Goal: Transaction & Acquisition: Purchase product/service

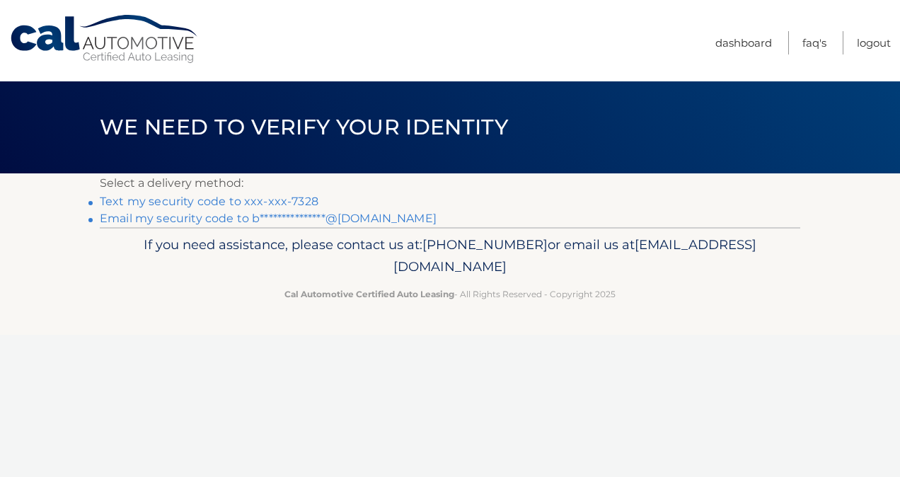
click at [252, 202] on link "Text my security code to xxx-xxx-7328" at bounding box center [209, 201] width 219 height 13
click at [252, 200] on link "Text my security code to xxx-xxx-7328" at bounding box center [209, 201] width 219 height 13
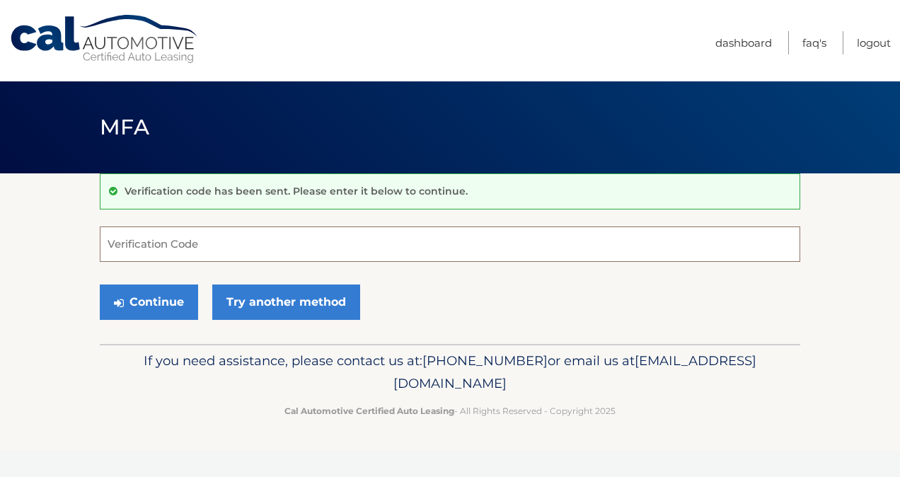
click at [225, 233] on input "Verification Code" at bounding box center [450, 243] width 700 height 35
type input "236126"
click at [169, 289] on button "Continue" at bounding box center [149, 301] width 98 height 35
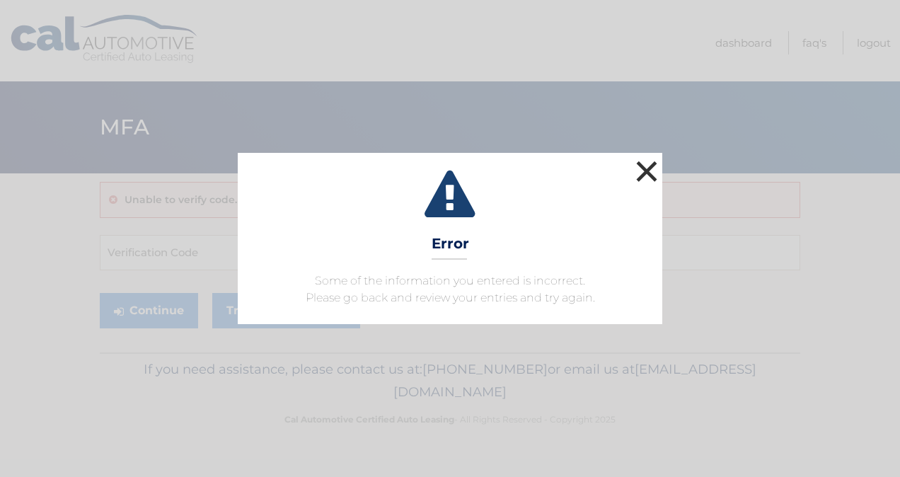
click at [649, 168] on button "×" at bounding box center [646, 171] width 28 height 28
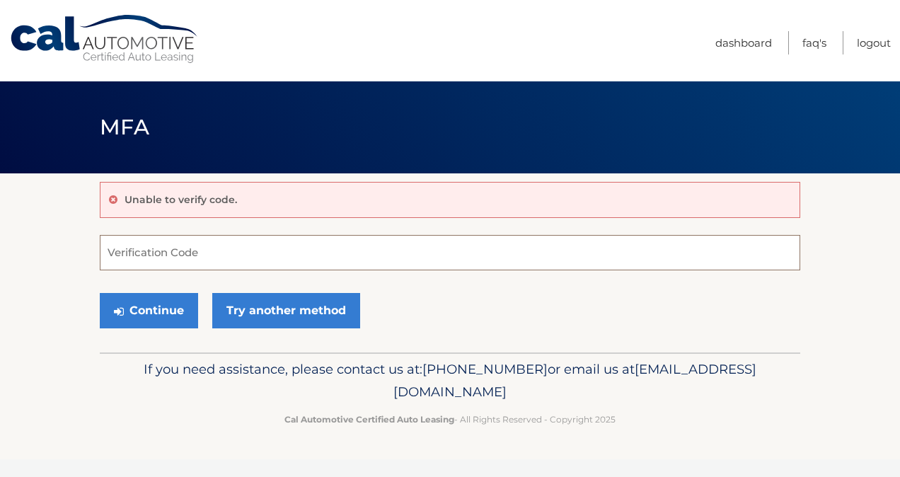
click at [171, 254] on input "Verification Code" at bounding box center [450, 252] width 700 height 35
type input "671317"
click at [100, 293] on button "Continue" at bounding box center [149, 310] width 98 height 35
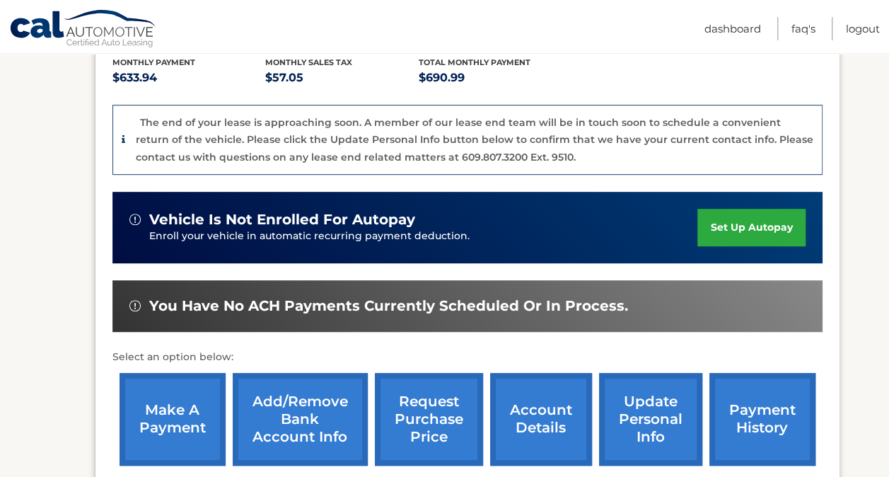
scroll to position [466, 0]
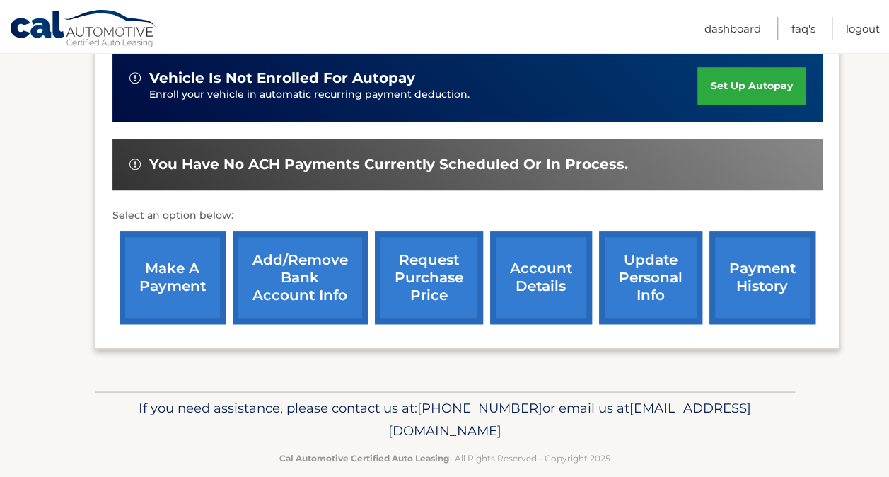
click at [178, 255] on link "make a payment" at bounding box center [173, 277] width 106 height 93
click at [758, 253] on link "payment history" at bounding box center [763, 277] width 106 height 93
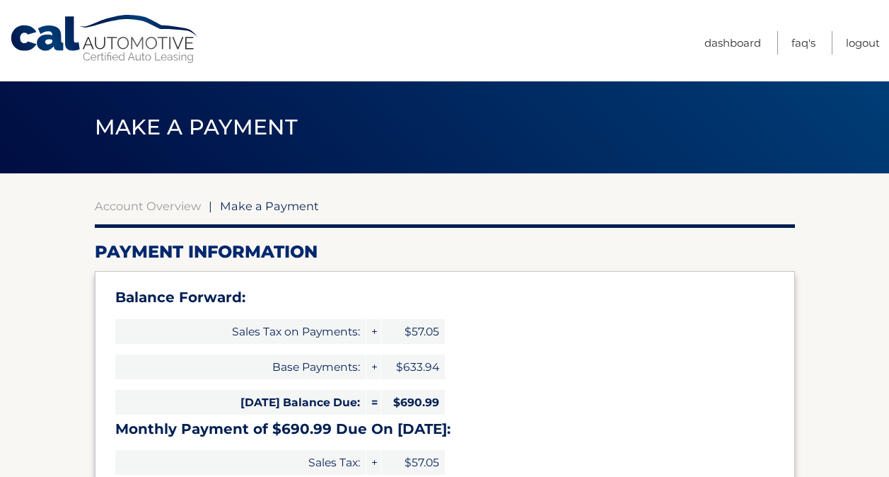
scroll to position [141, 0]
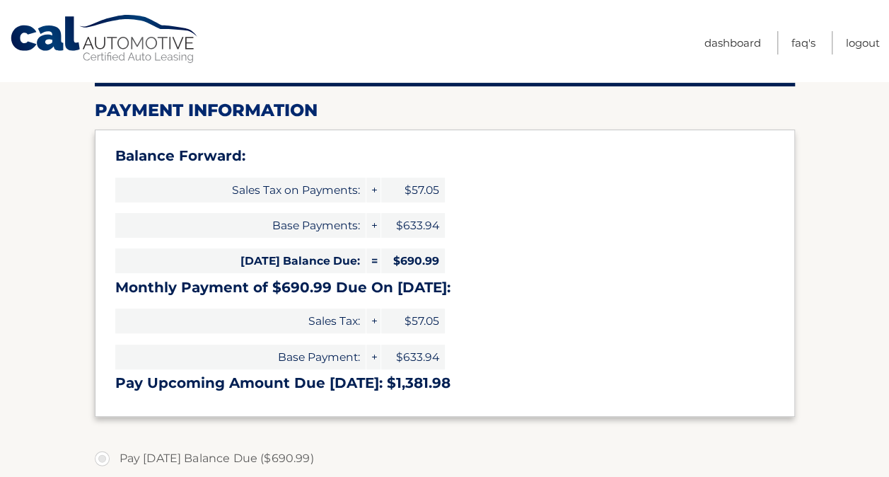
select select "MWVkOWU3ZTUtNDIyMC00MDU3LTliNmUtZmUwYzAzODVmNjM1"
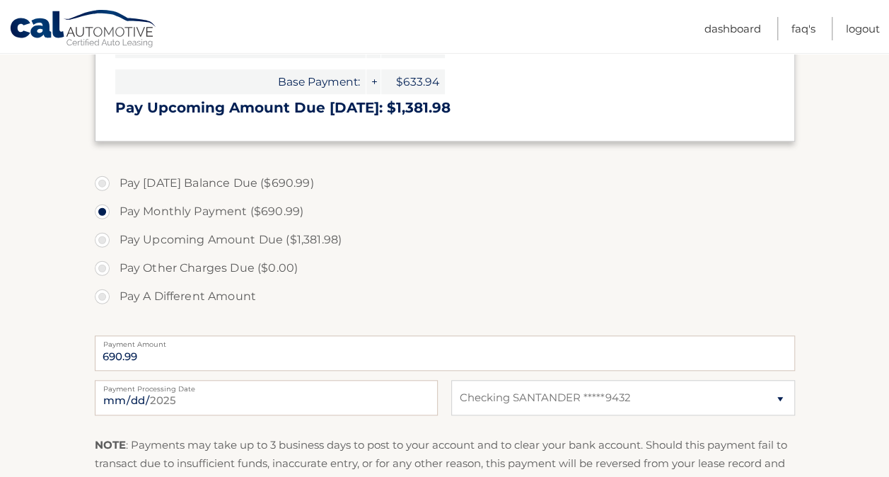
scroll to position [0, 0]
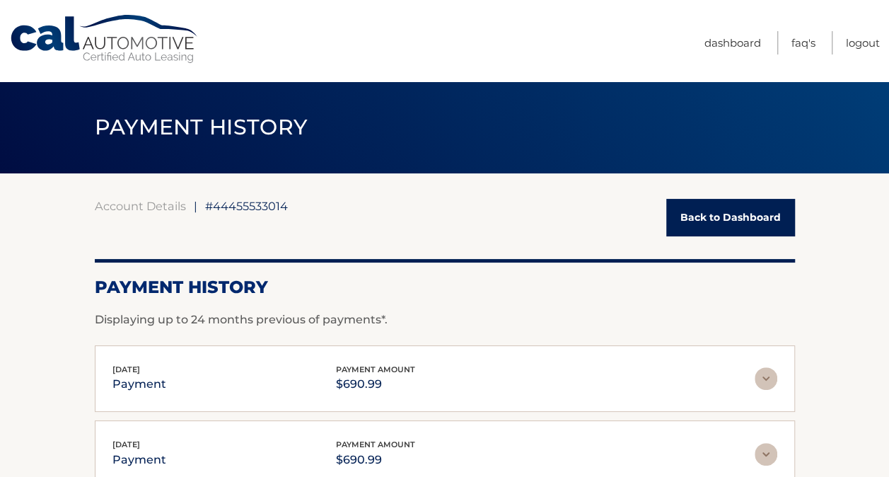
click at [705, 202] on link "Back to Dashboard" at bounding box center [730, 217] width 129 height 37
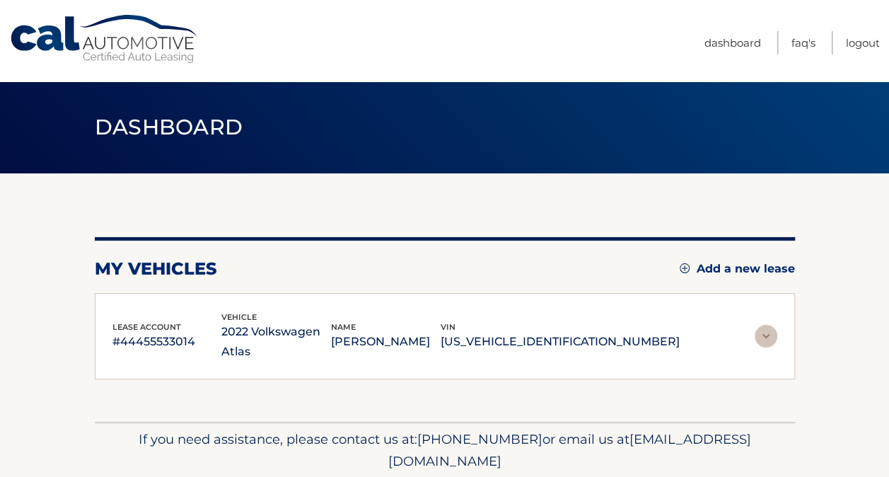
click at [705, 213] on div "my vehicles Add a new lease lease account #44455533014 vehicle 2022 Volkswagen …" at bounding box center [445, 297] width 700 height 248
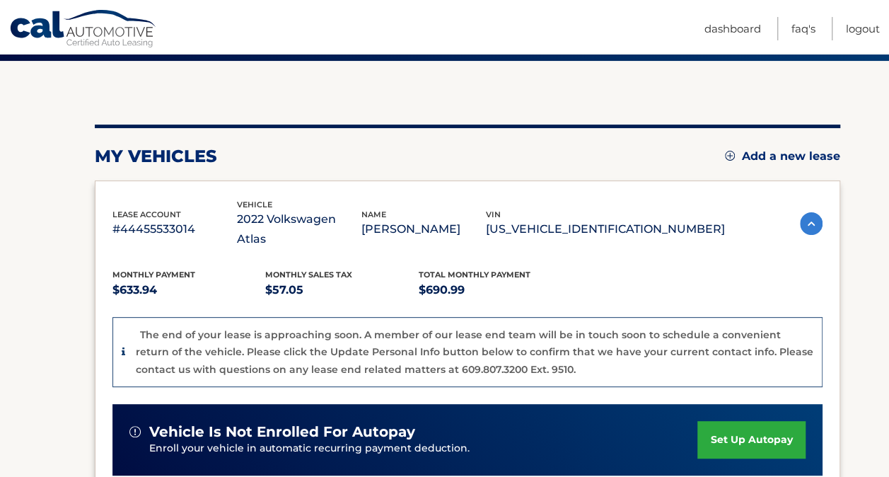
scroll to position [395, 0]
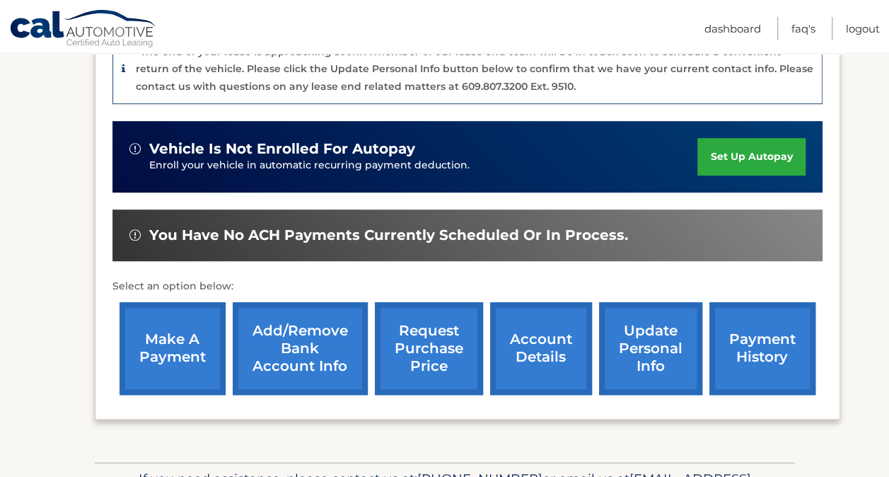
click at [164, 336] on link "make a payment" at bounding box center [173, 348] width 106 height 93
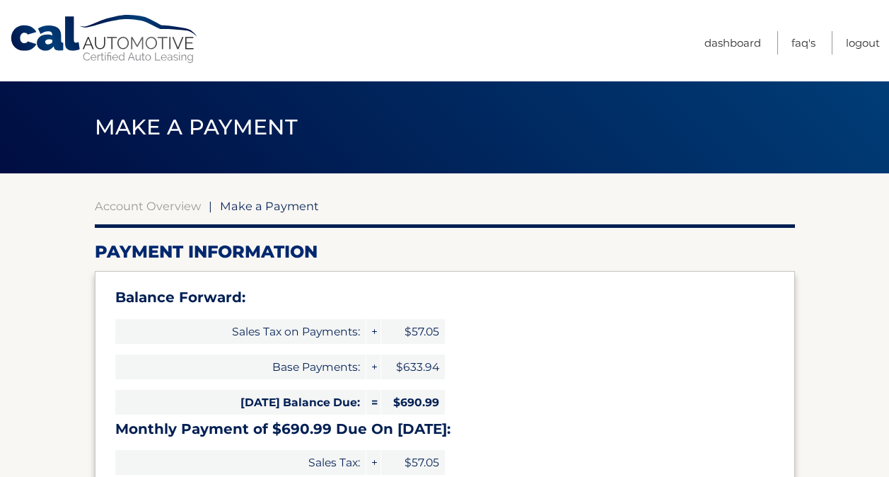
select select "MWVkOWU3ZTUtNDIyMC00MDU3LTliNmUtZmUwYzAzODVmNjM1"
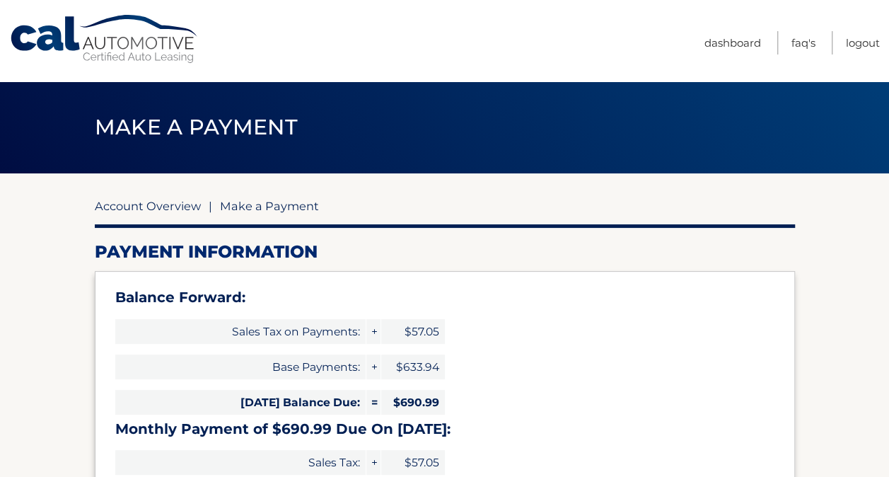
click at [149, 209] on link "Account Overview" at bounding box center [148, 206] width 106 height 14
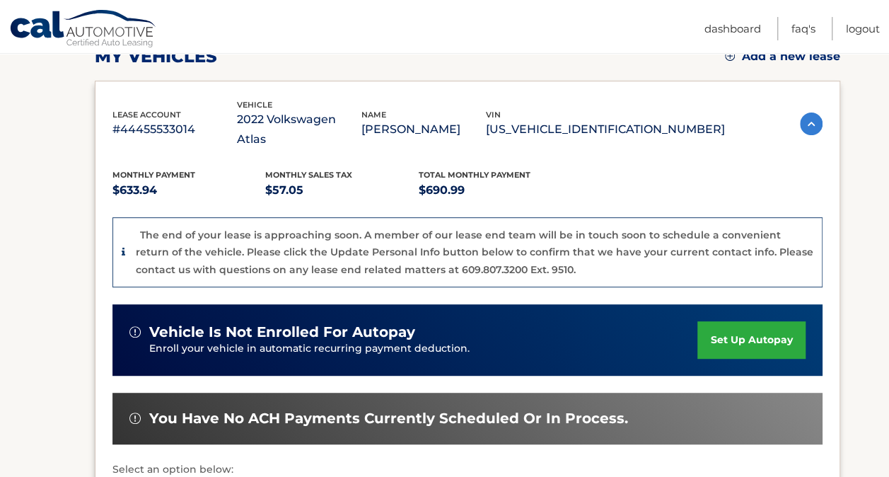
scroll to position [424, 0]
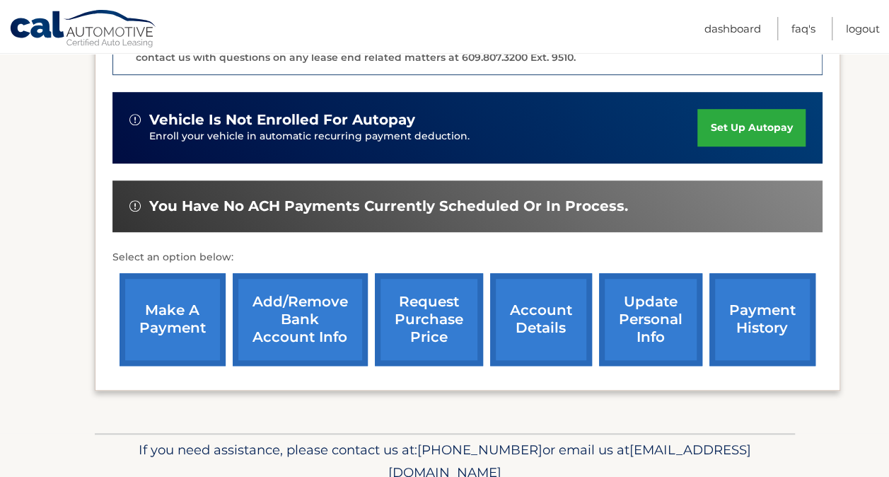
click at [743, 296] on link "payment history" at bounding box center [763, 319] width 106 height 93
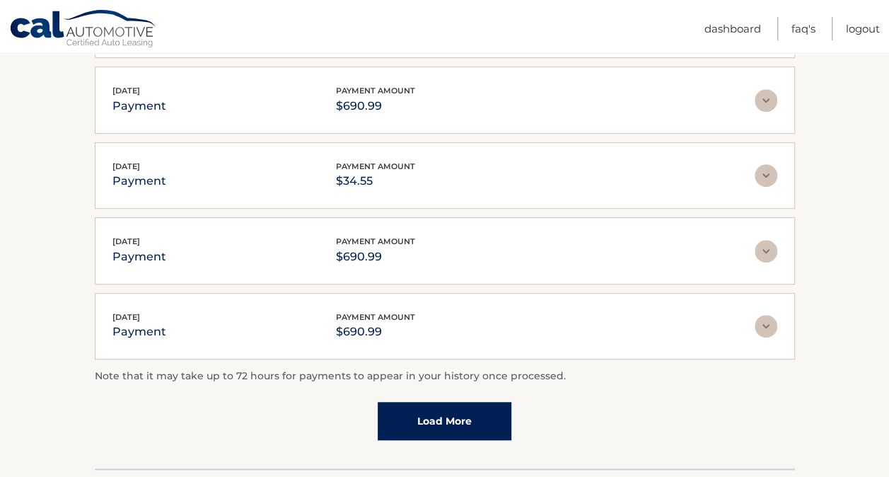
scroll to position [424, 0]
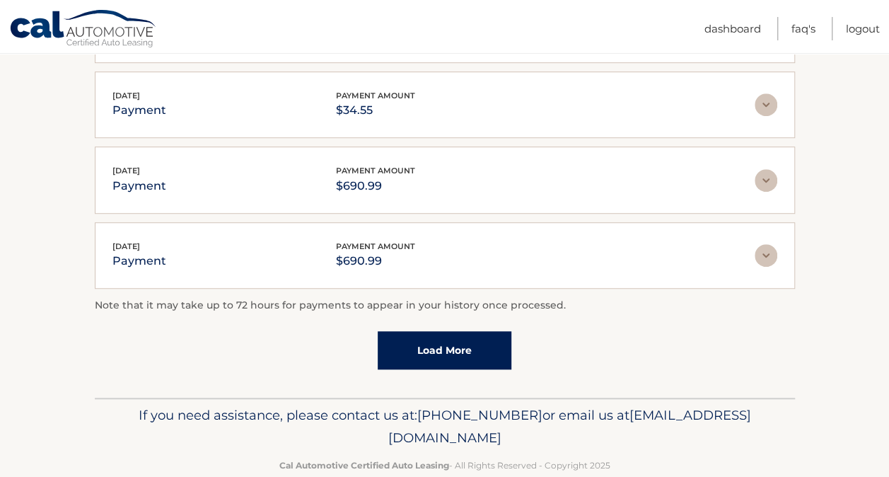
click at [477, 347] on link "Load More" at bounding box center [445, 350] width 134 height 38
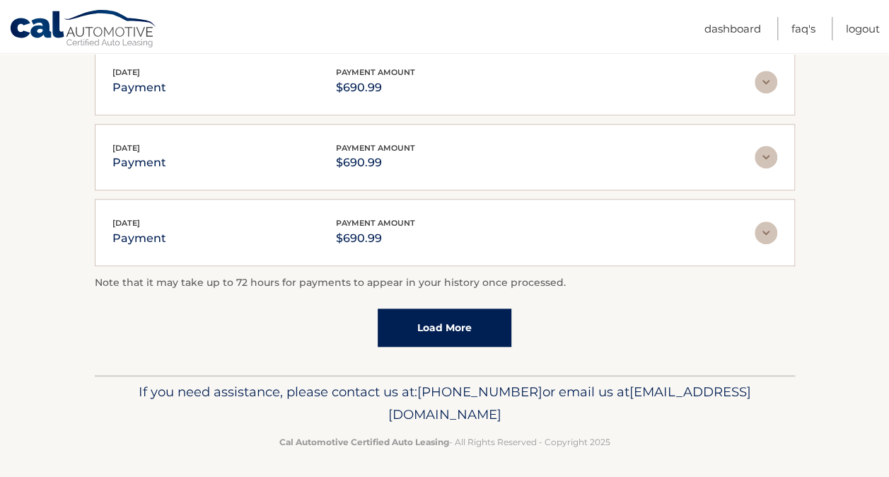
scroll to position [452, 0]
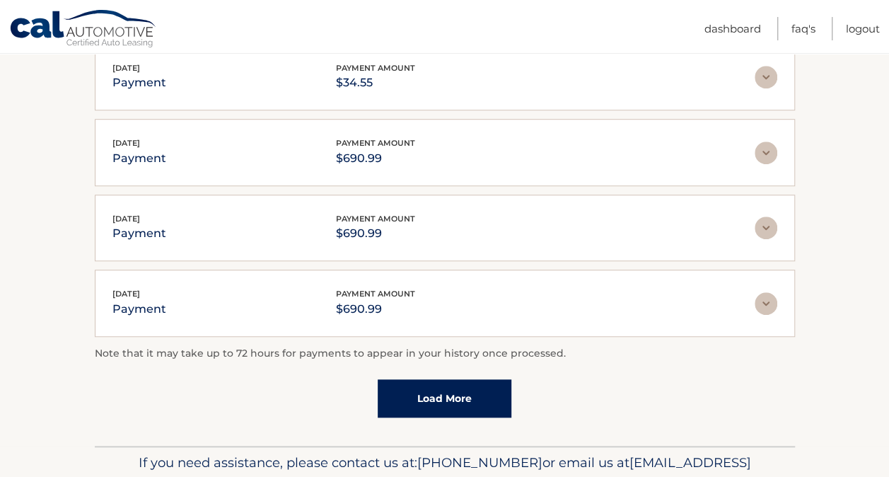
click at [760, 298] on img at bounding box center [766, 303] width 23 height 23
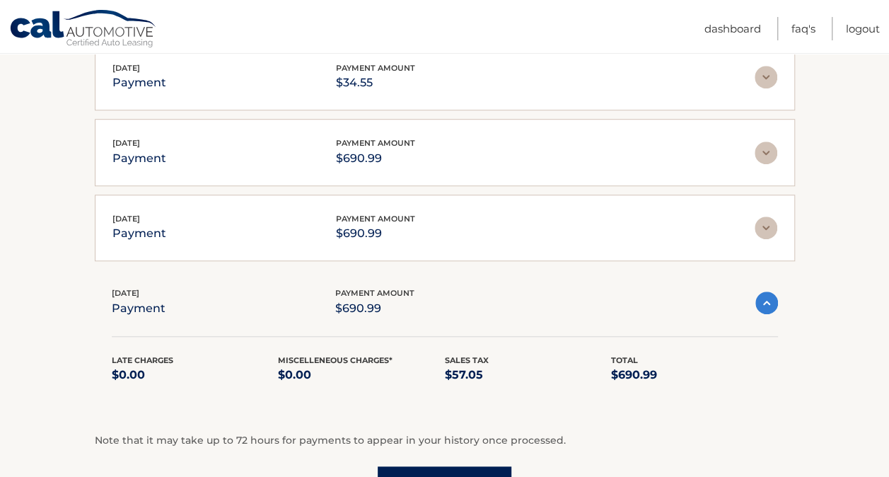
click at [755, 229] on img at bounding box center [766, 227] width 23 height 23
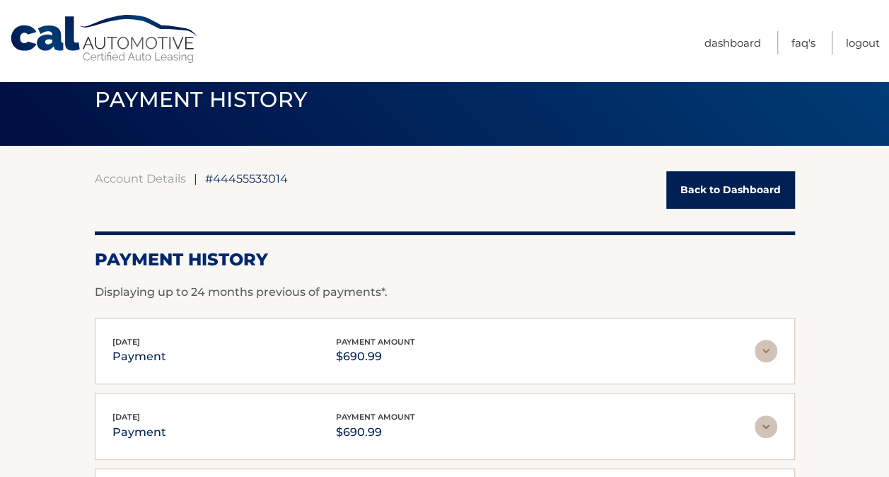
scroll to position [0, 0]
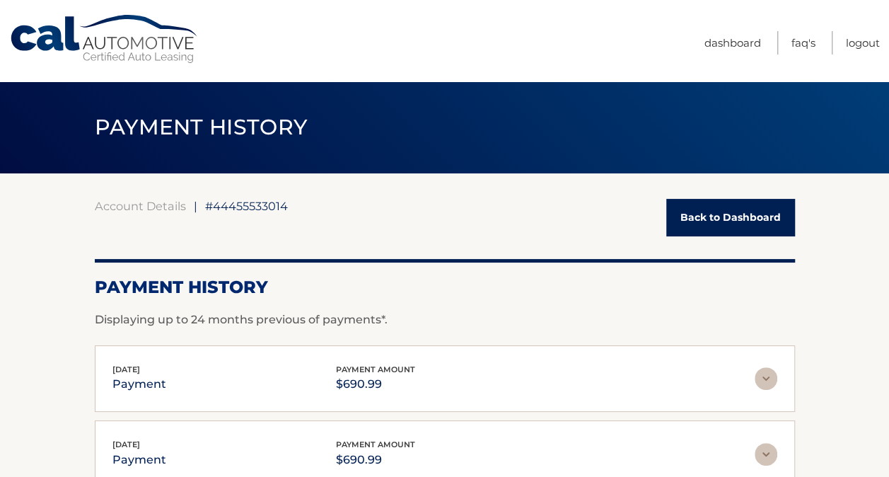
click at [703, 228] on link "Back to Dashboard" at bounding box center [730, 217] width 129 height 37
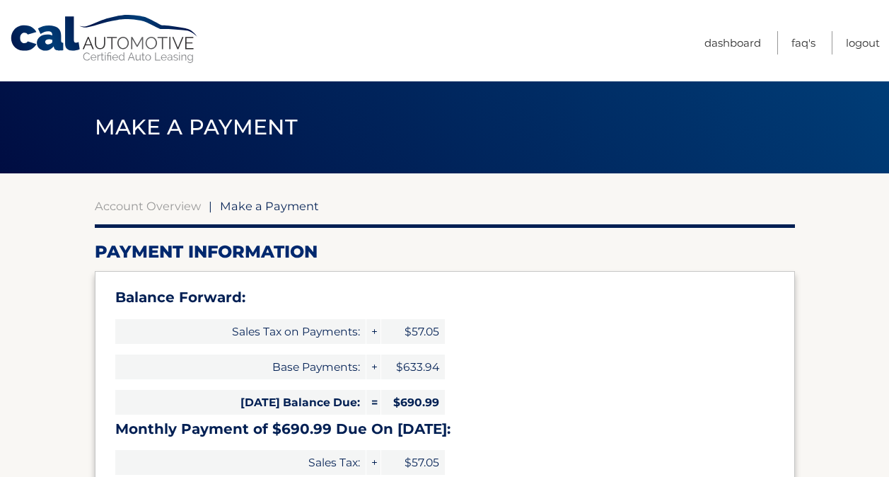
select select "MWVkOWU3ZTUtNDIyMC00MDU3LTliNmUtZmUwYzAzODVmNjM1"
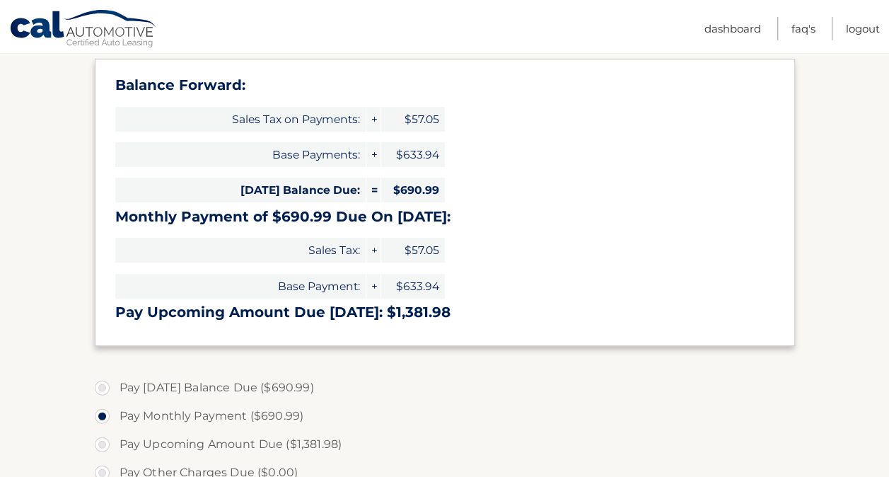
scroll to position [283, 0]
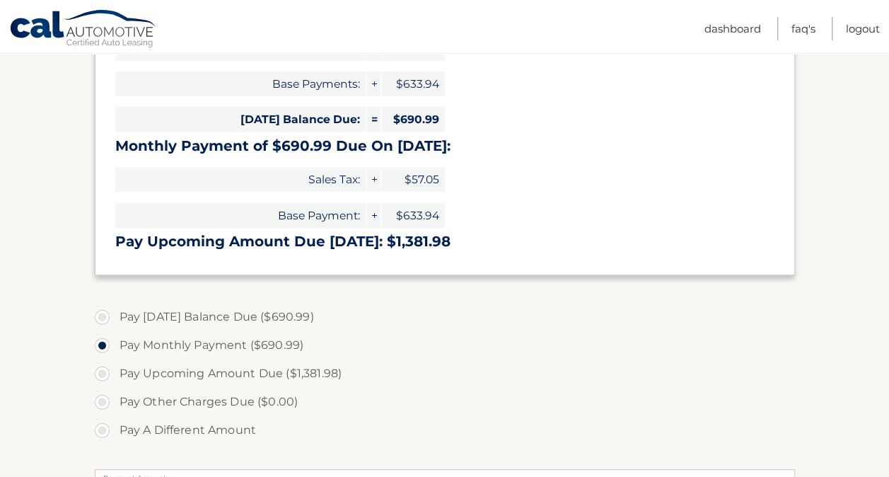
click at [100, 308] on label "Pay [DATE] Balance Due ($690.99)" at bounding box center [445, 317] width 700 height 28
click at [100, 308] on input "Pay [DATE] Balance Due ($690.99)" at bounding box center [107, 314] width 14 height 23
radio input "true"
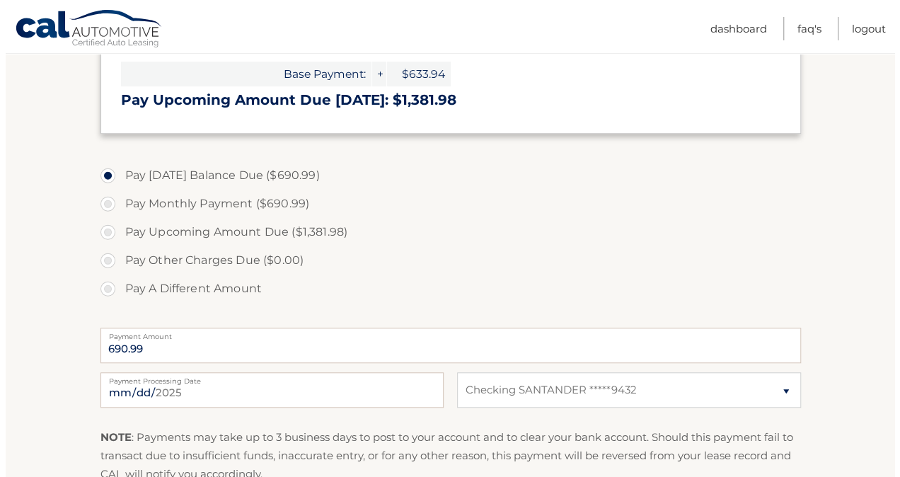
scroll to position [566, 0]
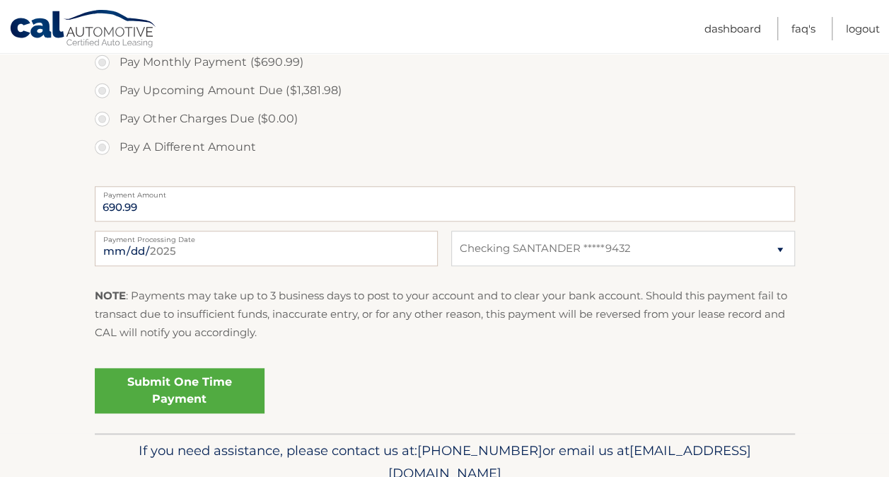
click at [166, 393] on link "Submit One Time Payment" at bounding box center [180, 390] width 170 height 45
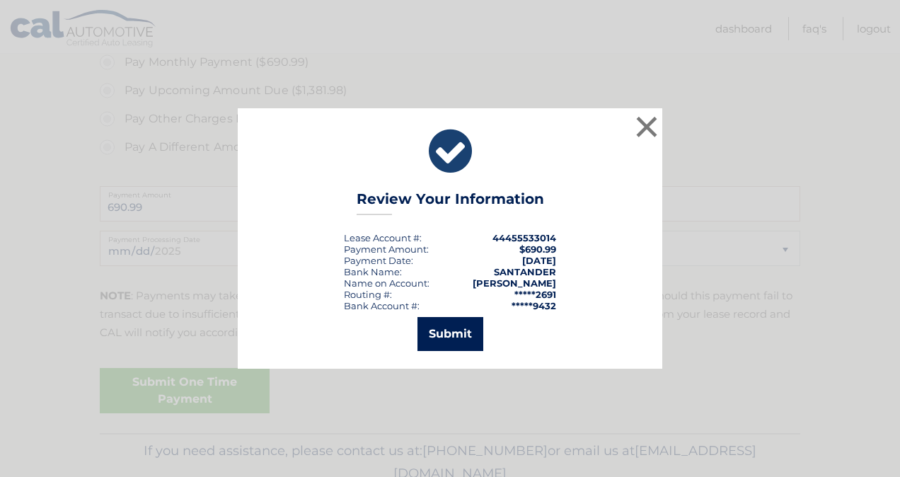
click at [441, 341] on button "Submit" at bounding box center [450, 334] width 66 height 34
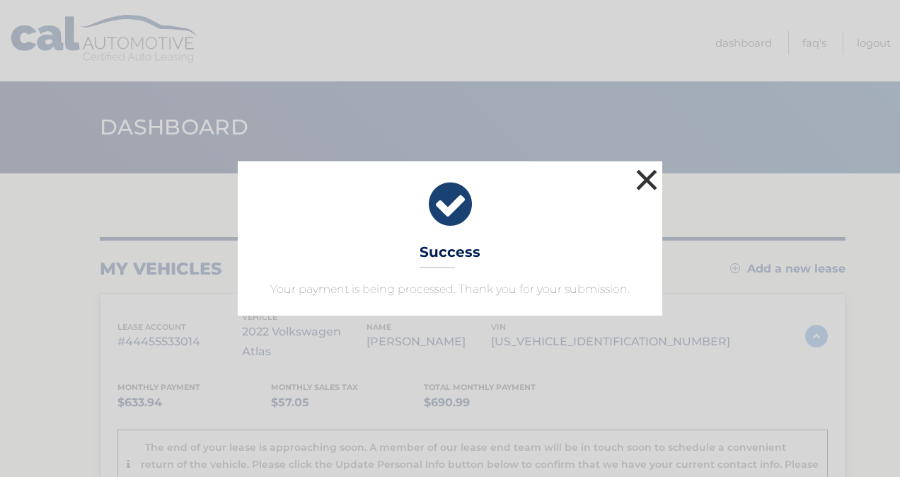
click at [645, 180] on button "×" at bounding box center [646, 180] width 28 height 28
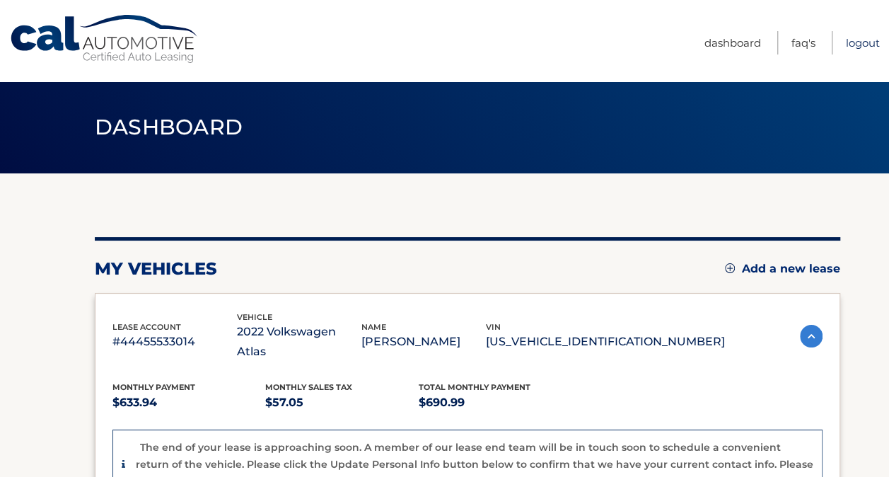
click at [871, 42] on link "Logout" at bounding box center [863, 42] width 34 height 23
